Goal: Information Seeking & Learning: Learn about a topic

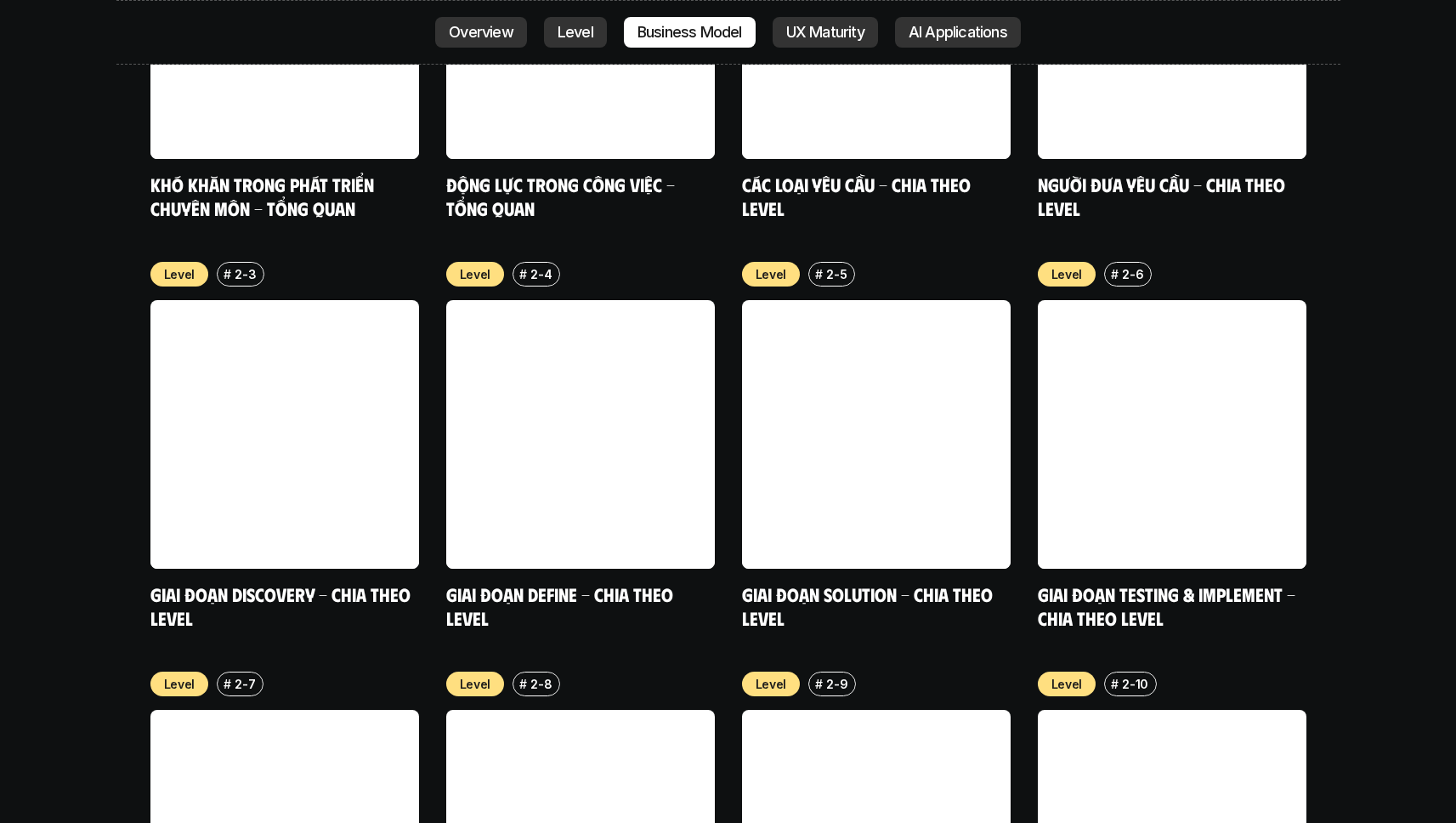
scroll to position [5512, 0]
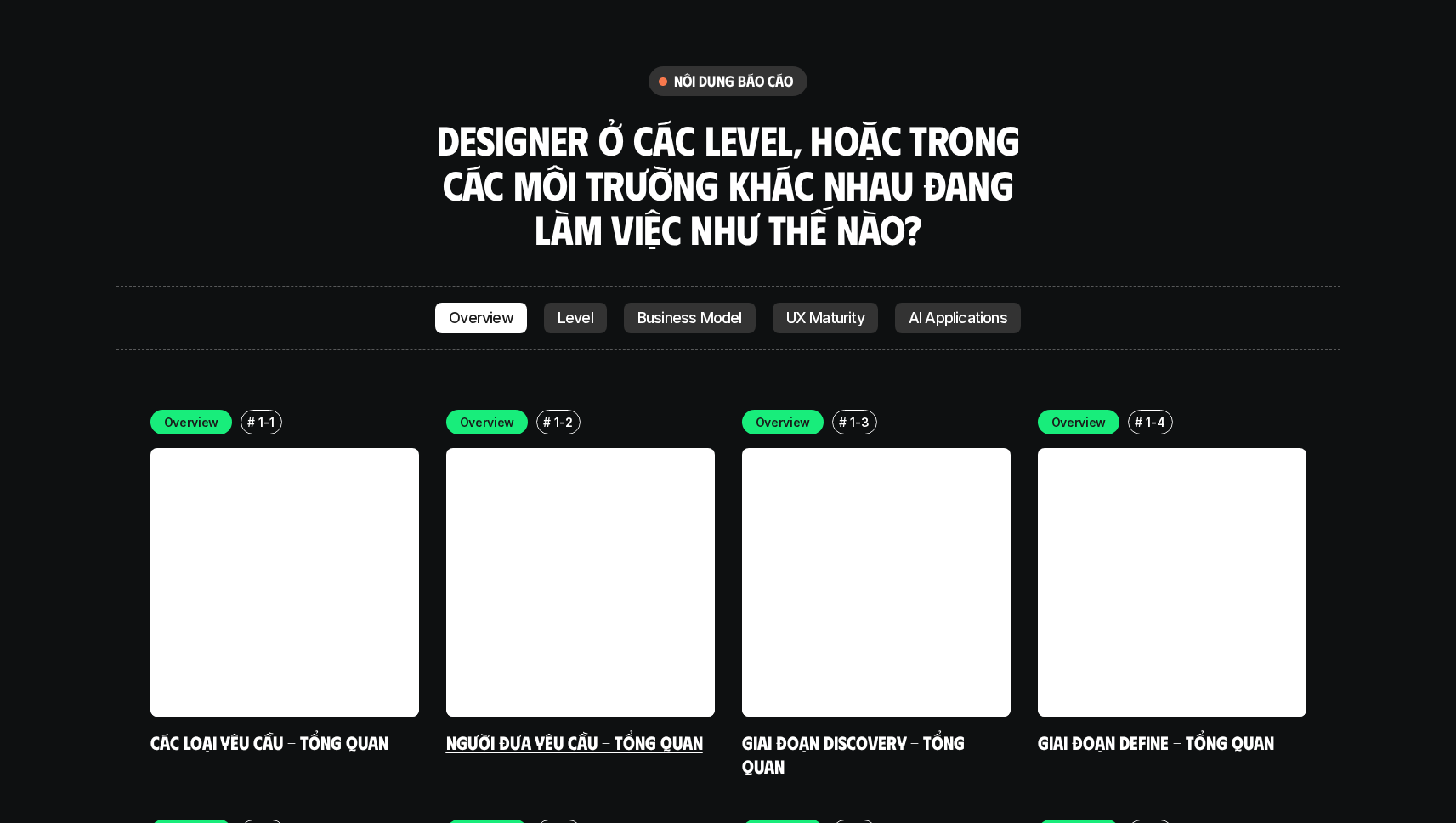
scroll to position [4800, 0]
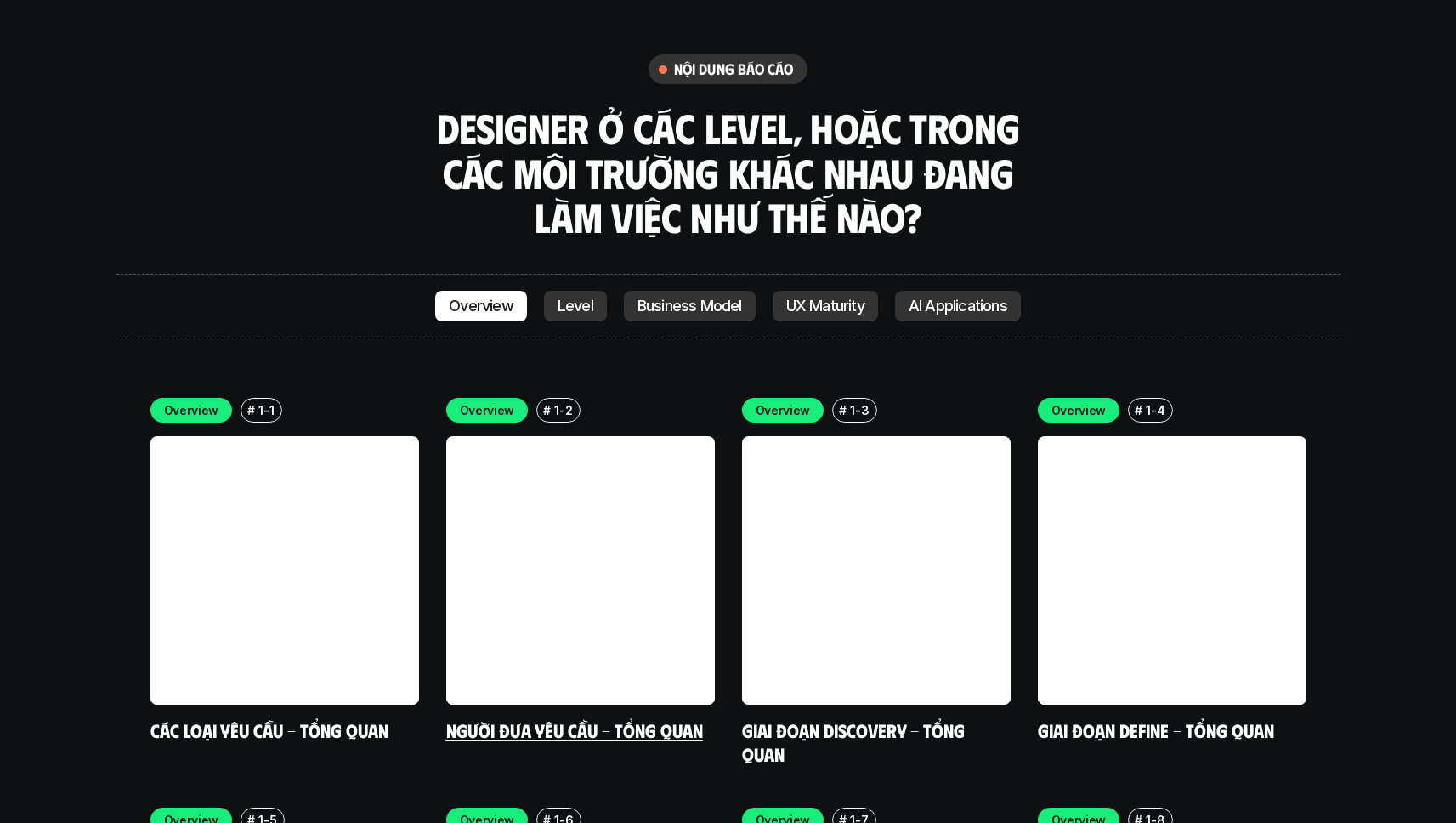
click at [606, 469] on link at bounding box center [581, 571] width 269 height 269
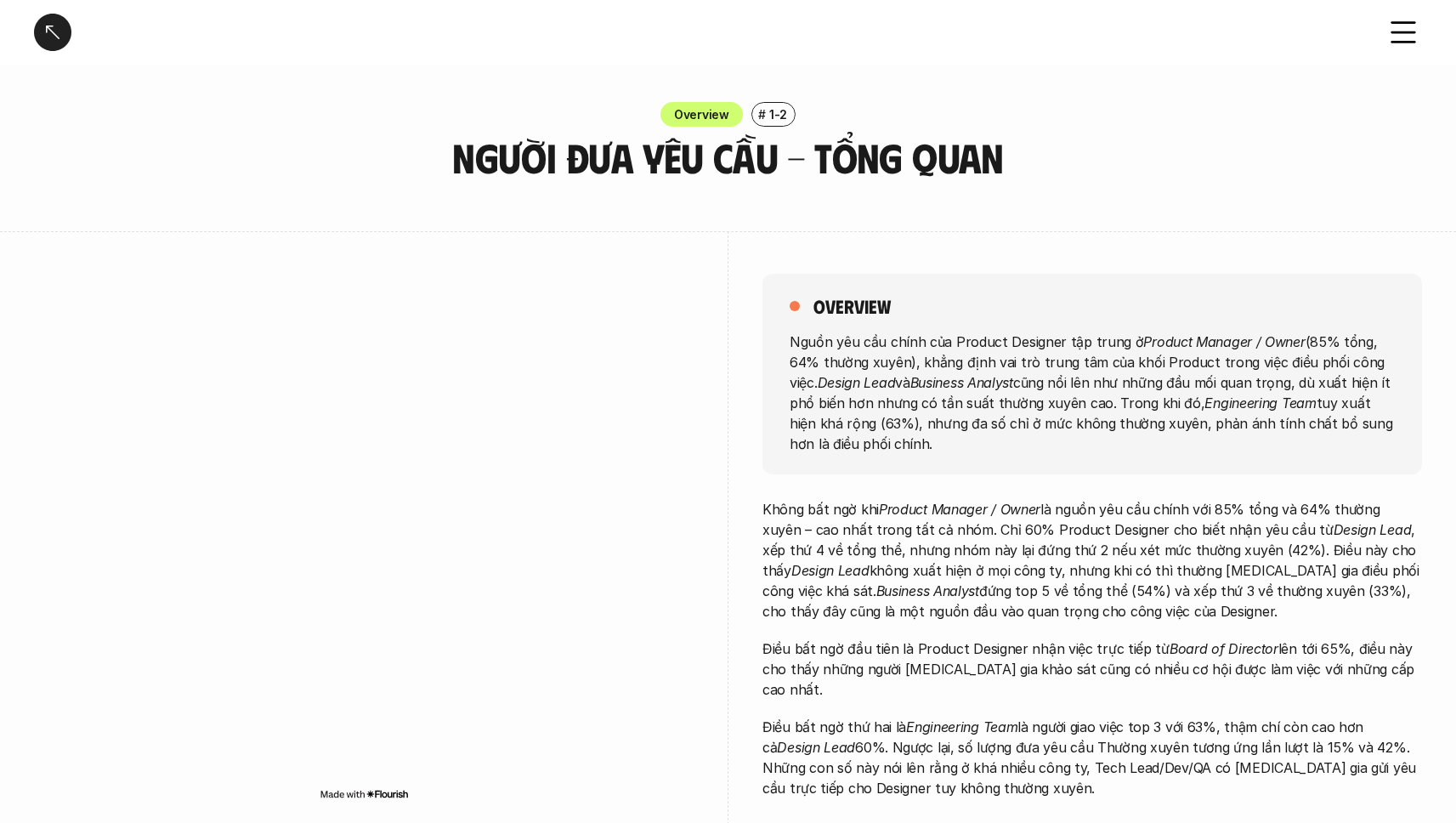
scroll to position [245, 0]
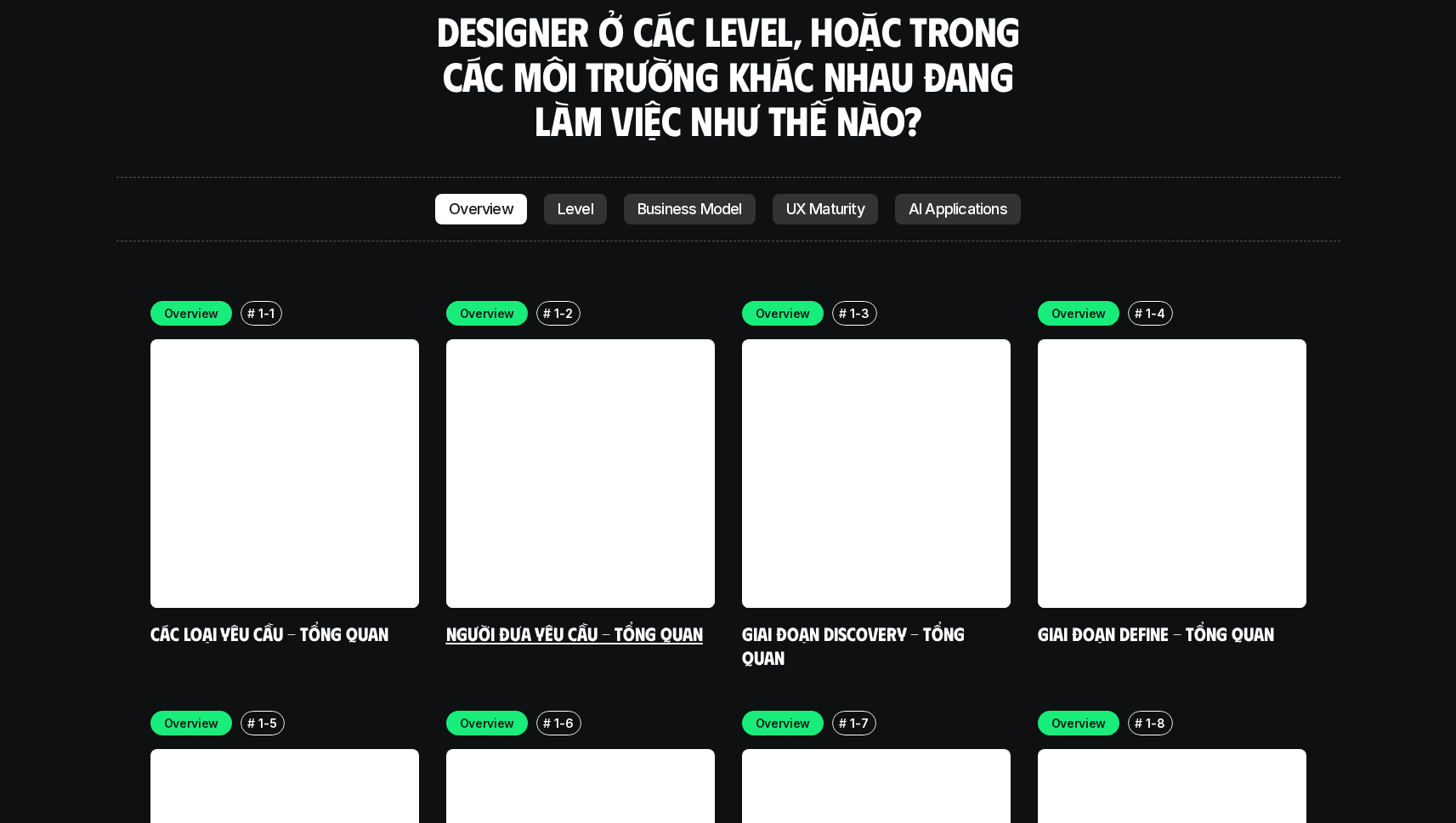
scroll to position [4932, 0]
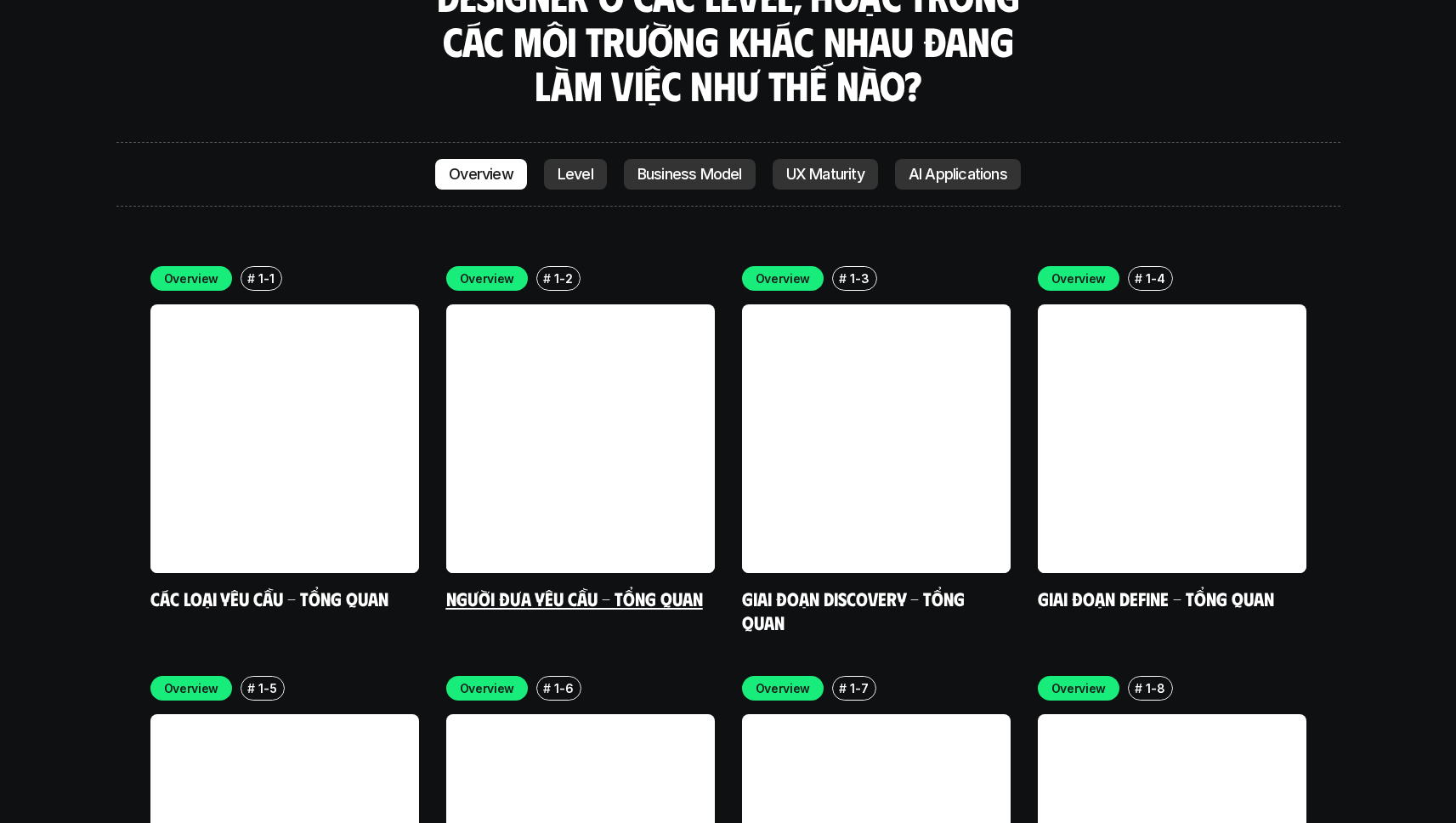
click at [618, 367] on link at bounding box center [581, 439] width 269 height 269
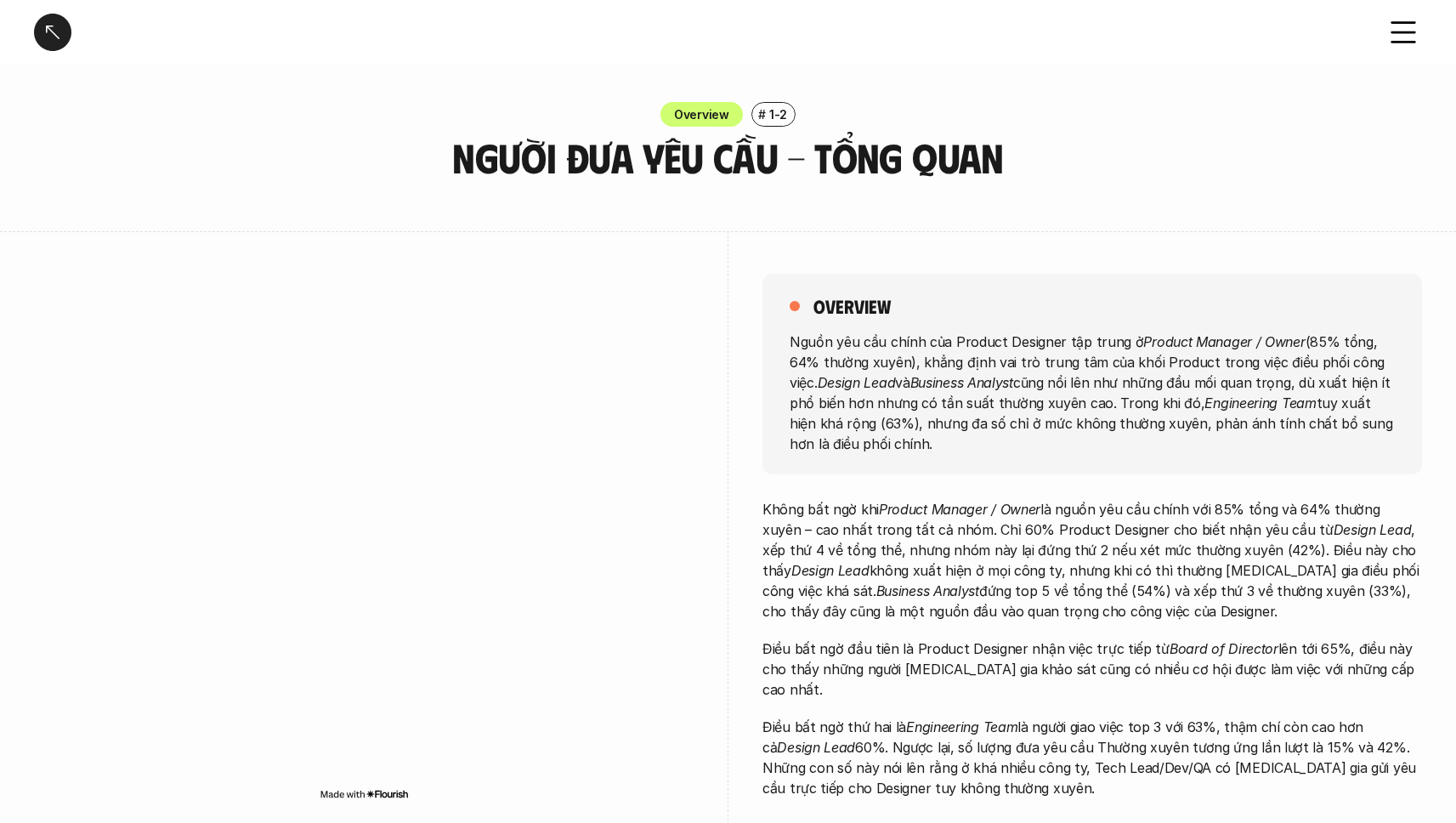
scroll to position [113, 0]
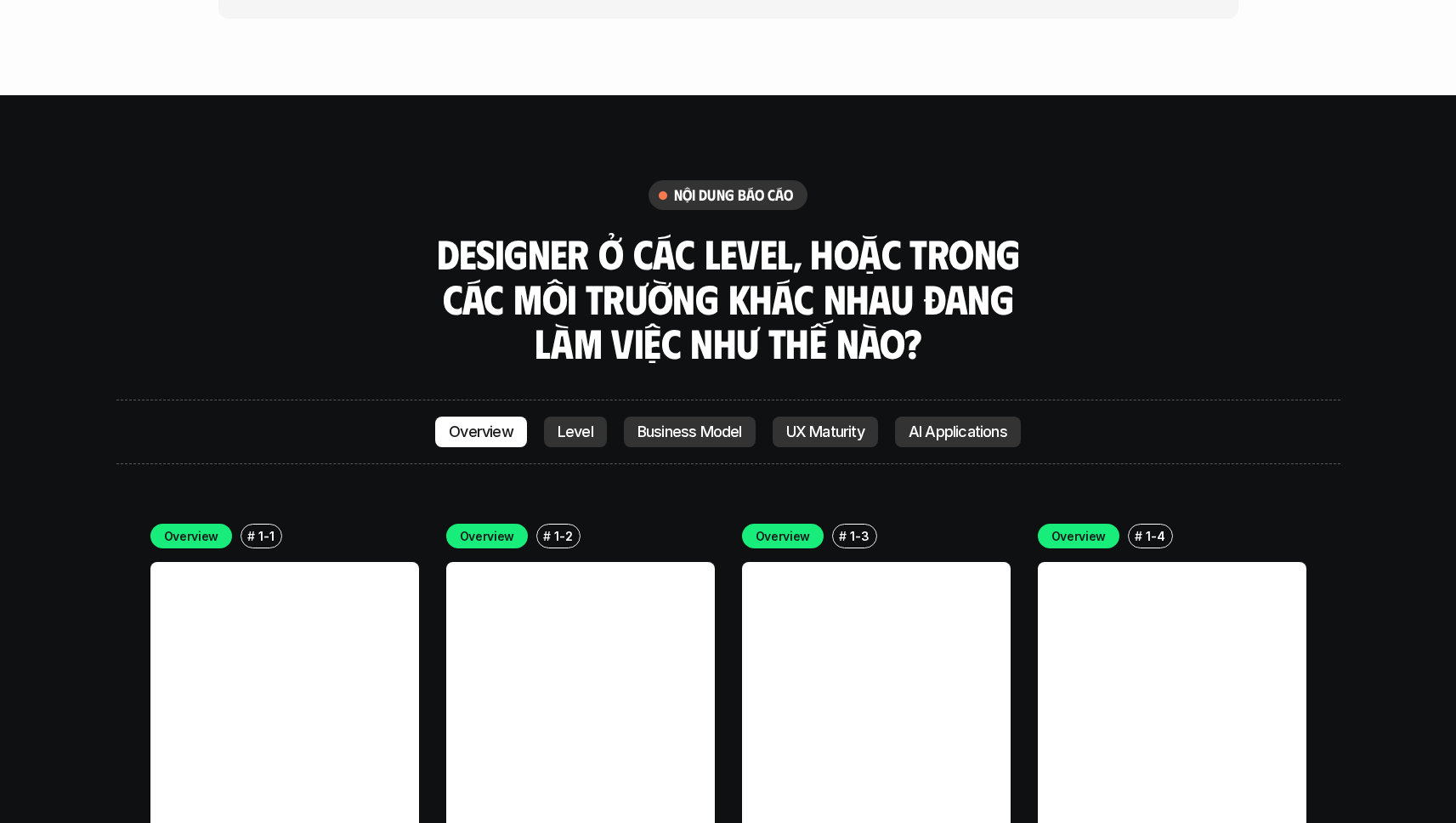
scroll to position [4714, 0]
